Goal: Answer question/provide support

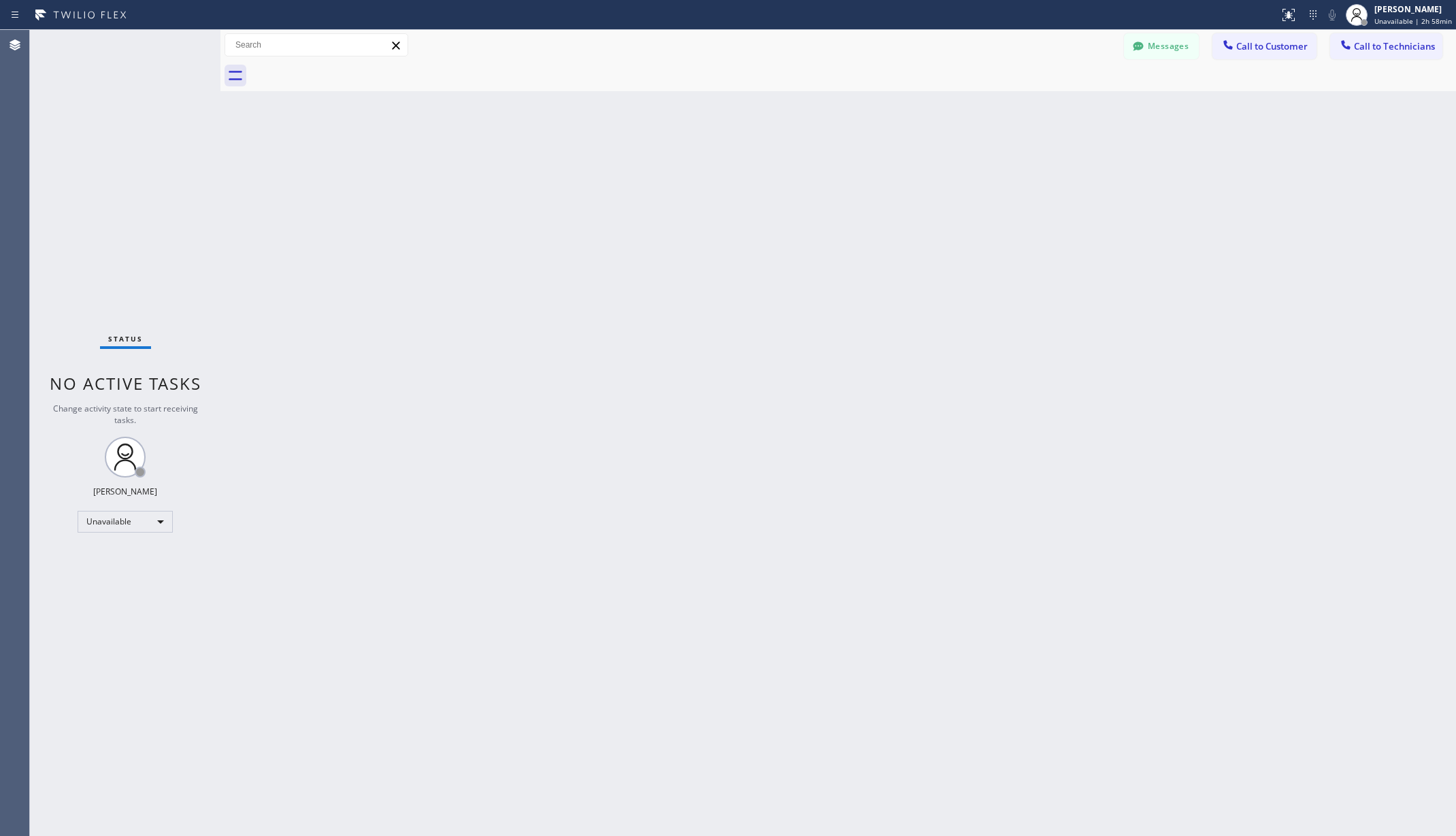
click at [129, 518] on div "Unavailable" at bounding box center [125, 521] width 95 height 22
click at [124, 557] on li "Available" at bounding box center [124, 558] width 92 height 16
click at [415, 531] on div "Back to Dashboard Change Sender ID Customers Technicians AA [PERSON_NAME] [DATE…" at bounding box center [838, 433] width 1236 height 806
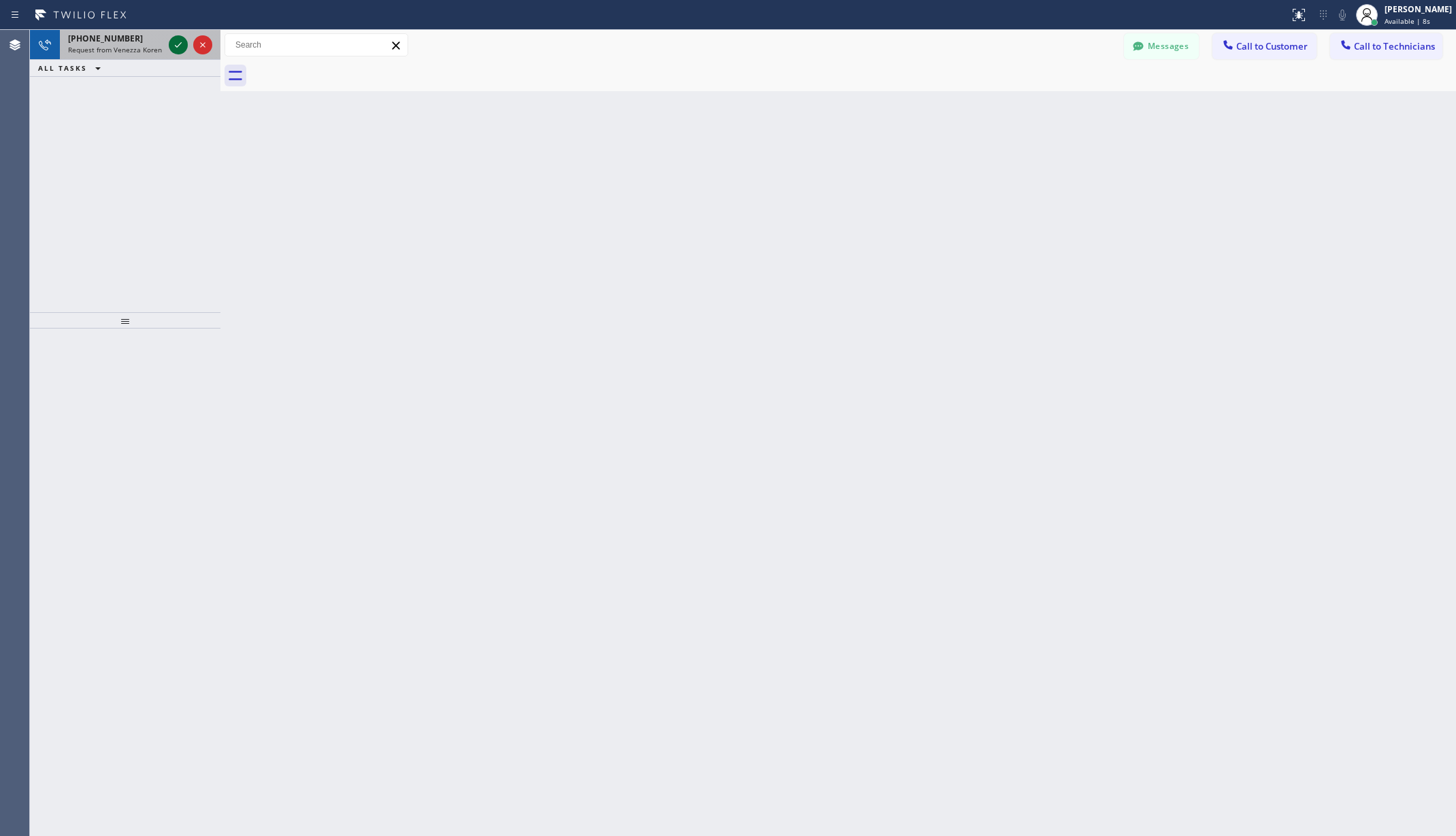
click at [177, 50] on icon at bounding box center [178, 45] width 16 height 16
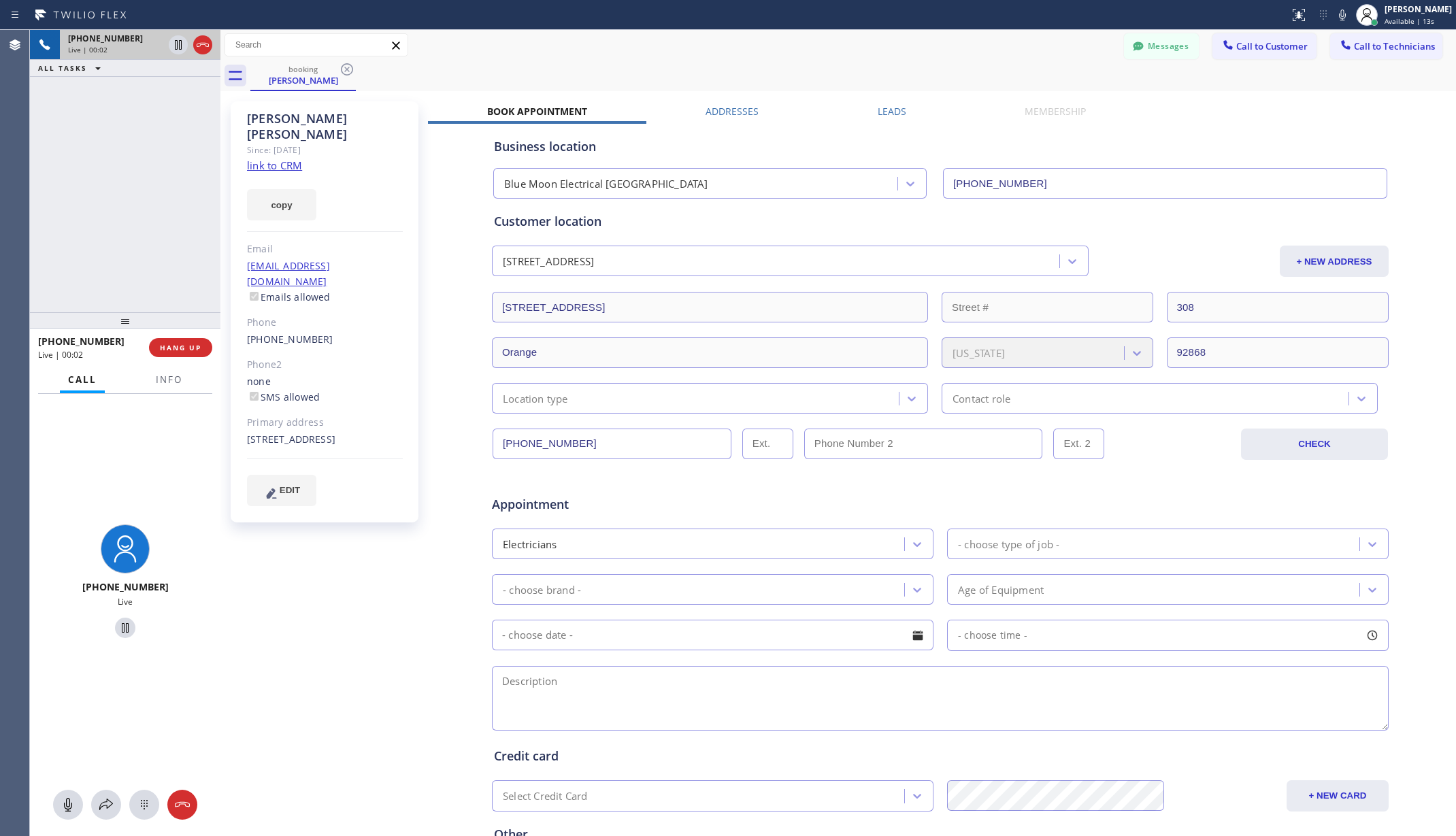
type input "[PHONE_NUMBER]"
click at [711, 62] on div "booking [PERSON_NAME]" at bounding box center [854, 76] width 1206 height 31
click at [124, 264] on div "[PHONE_NUMBER] Live | 01:41 ALL TASKS ALL TASKS ACTIVE TASKS TASKS IN WRAP UP" at bounding box center [125, 171] width 191 height 282
click at [170, 345] on span "HANG UP" at bounding box center [181, 348] width 42 height 9
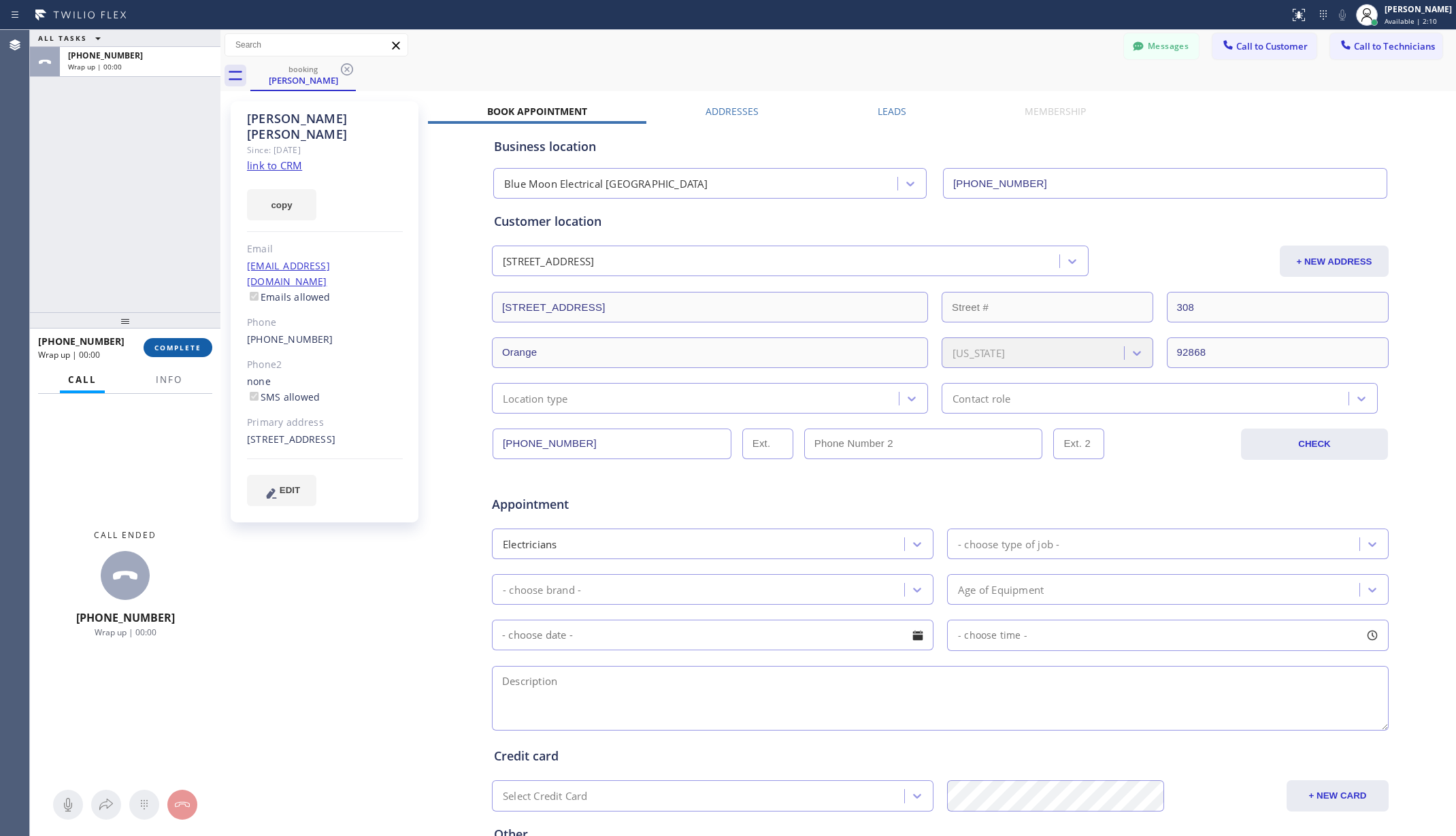
click at [175, 345] on span "COMPLETE" at bounding box center [178, 348] width 47 height 9
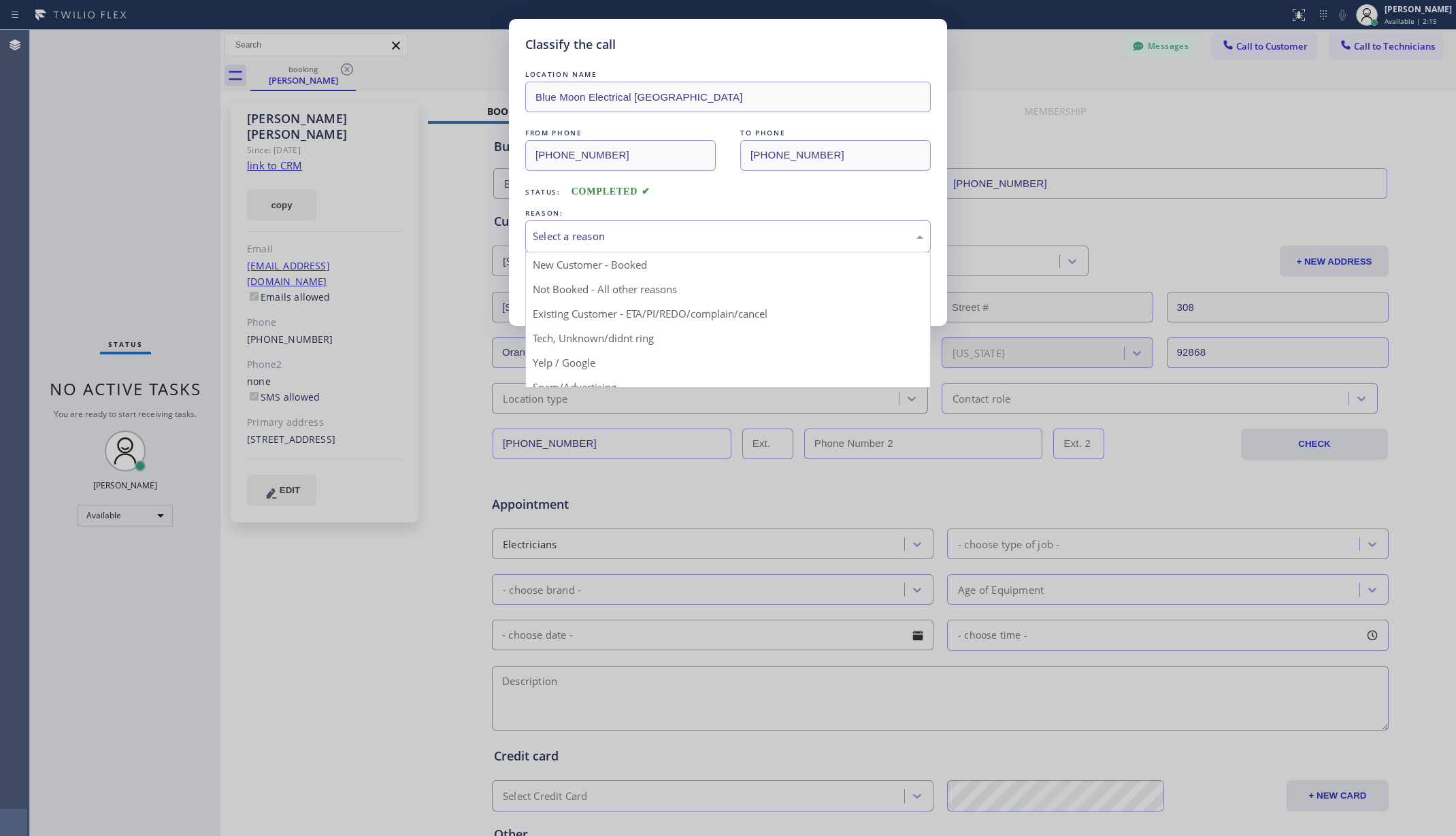
click at [605, 248] on div "Select a reason" at bounding box center [728, 237] width 405 height 32
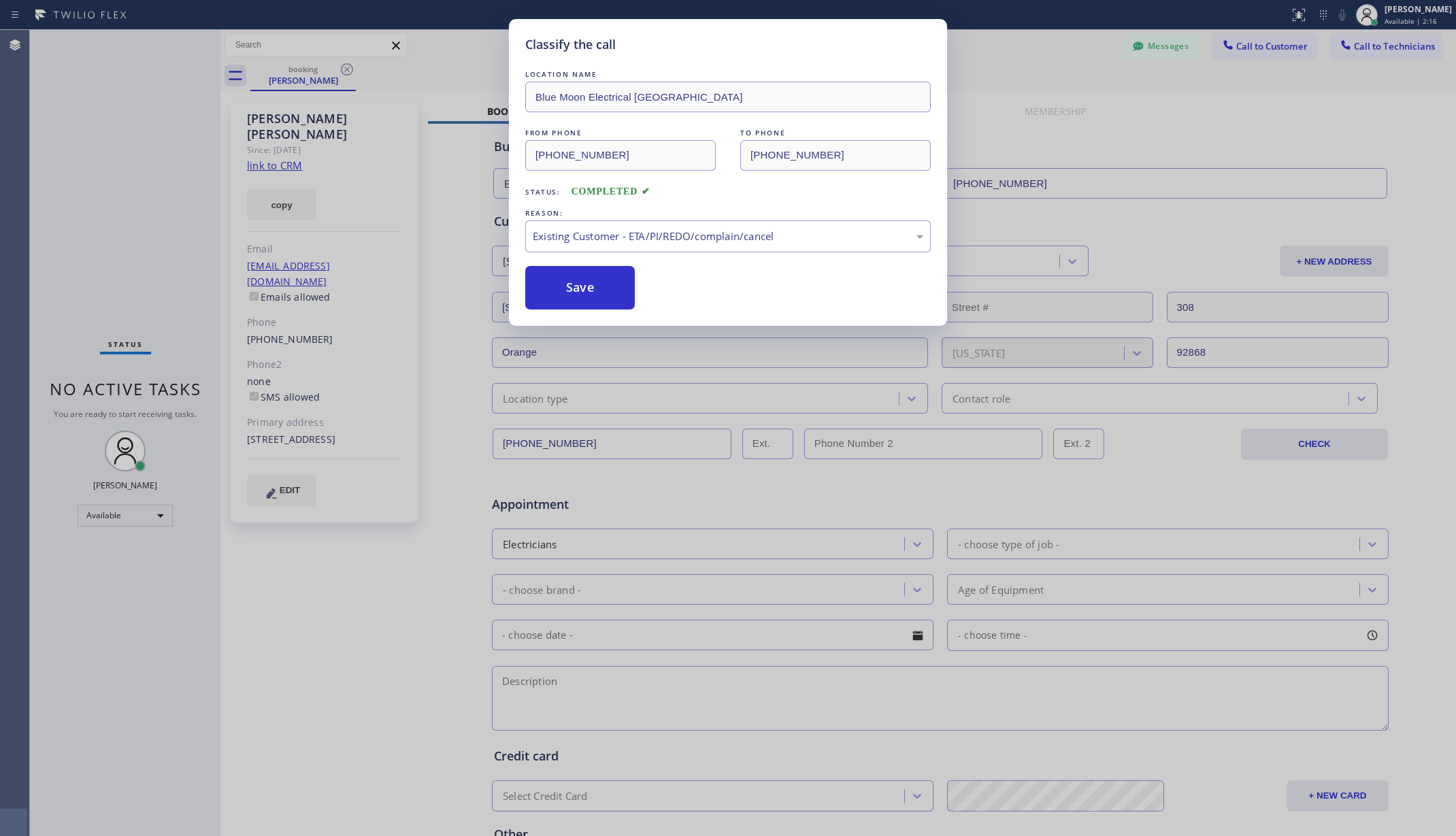
drag, startPoint x: 589, startPoint y: 281, endPoint x: 365, endPoint y: 428, distance: 267.9
click at [589, 281] on button "Save" at bounding box center [580, 288] width 109 height 44
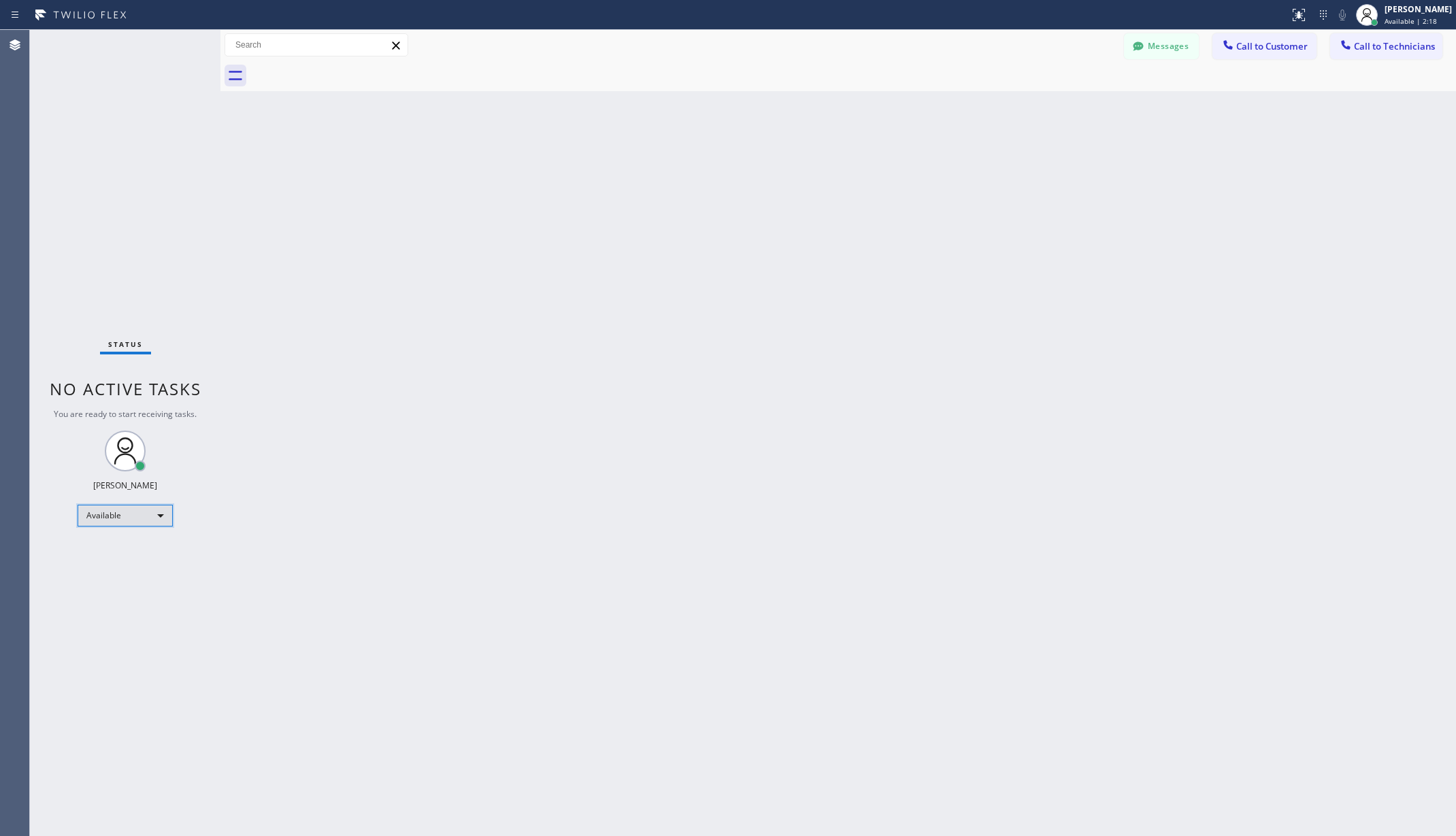
click at [145, 512] on div "Available" at bounding box center [125, 515] width 95 height 22
click at [138, 568] on li "Unavailable" at bounding box center [124, 568] width 92 height 16
